Goal: Information Seeking & Learning: Learn about a topic

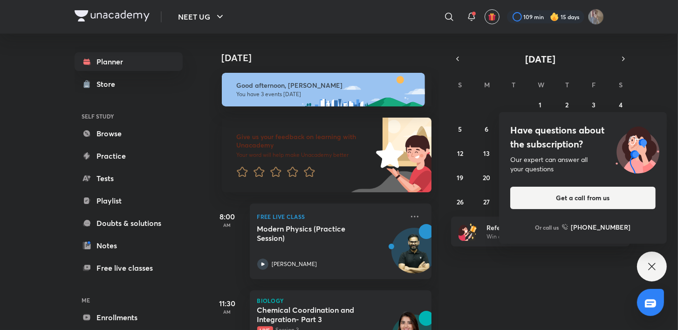
click at [654, 267] on icon at bounding box center [651, 266] width 11 height 11
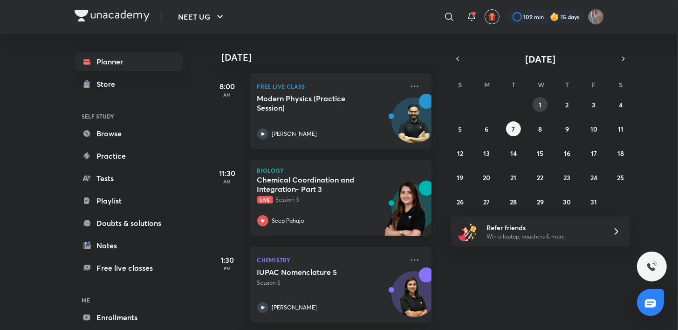
click at [538, 101] on button "1" at bounding box center [540, 104] width 15 height 15
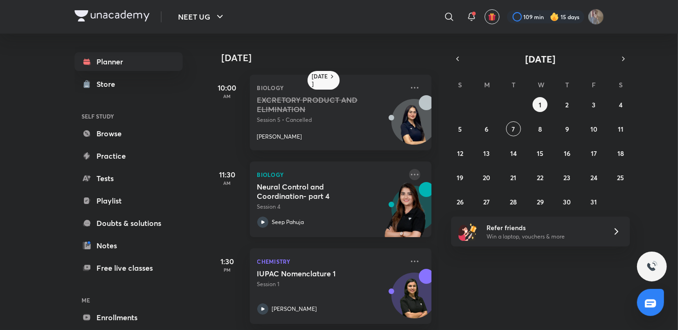
click at [410, 176] on icon at bounding box center [414, 174] width 11 height 11
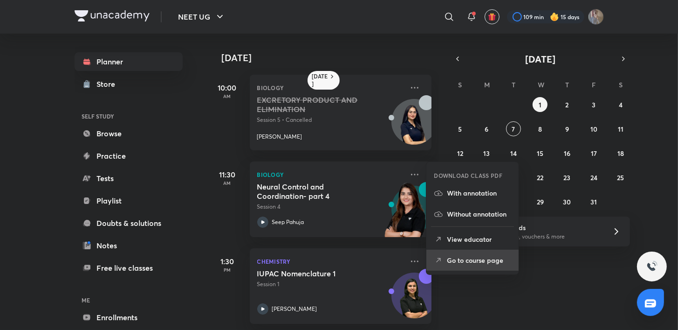
click at [478, 263] on p "Go to course page" at bounding box center [479, 260] width 64 height 10
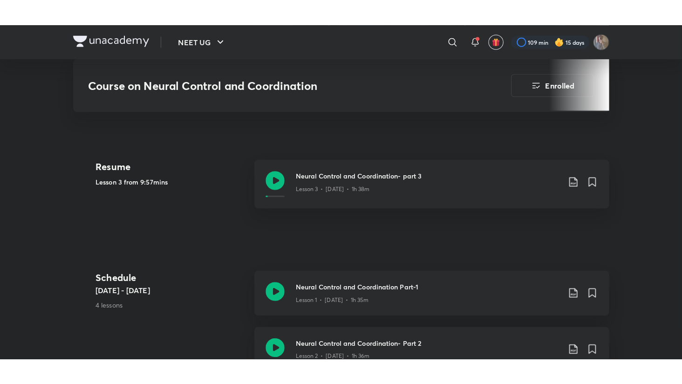
scroll to position [402, 0]
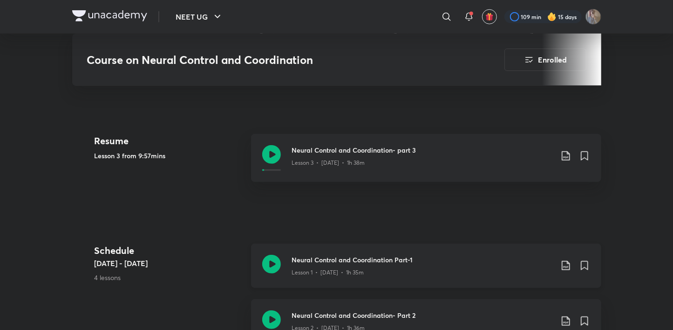
click at [275, 268] on icon at bounding box center [271, 263] width 19 height 19
